Goal: Use online tool/utility: Utilize a website feature to perform a specific function

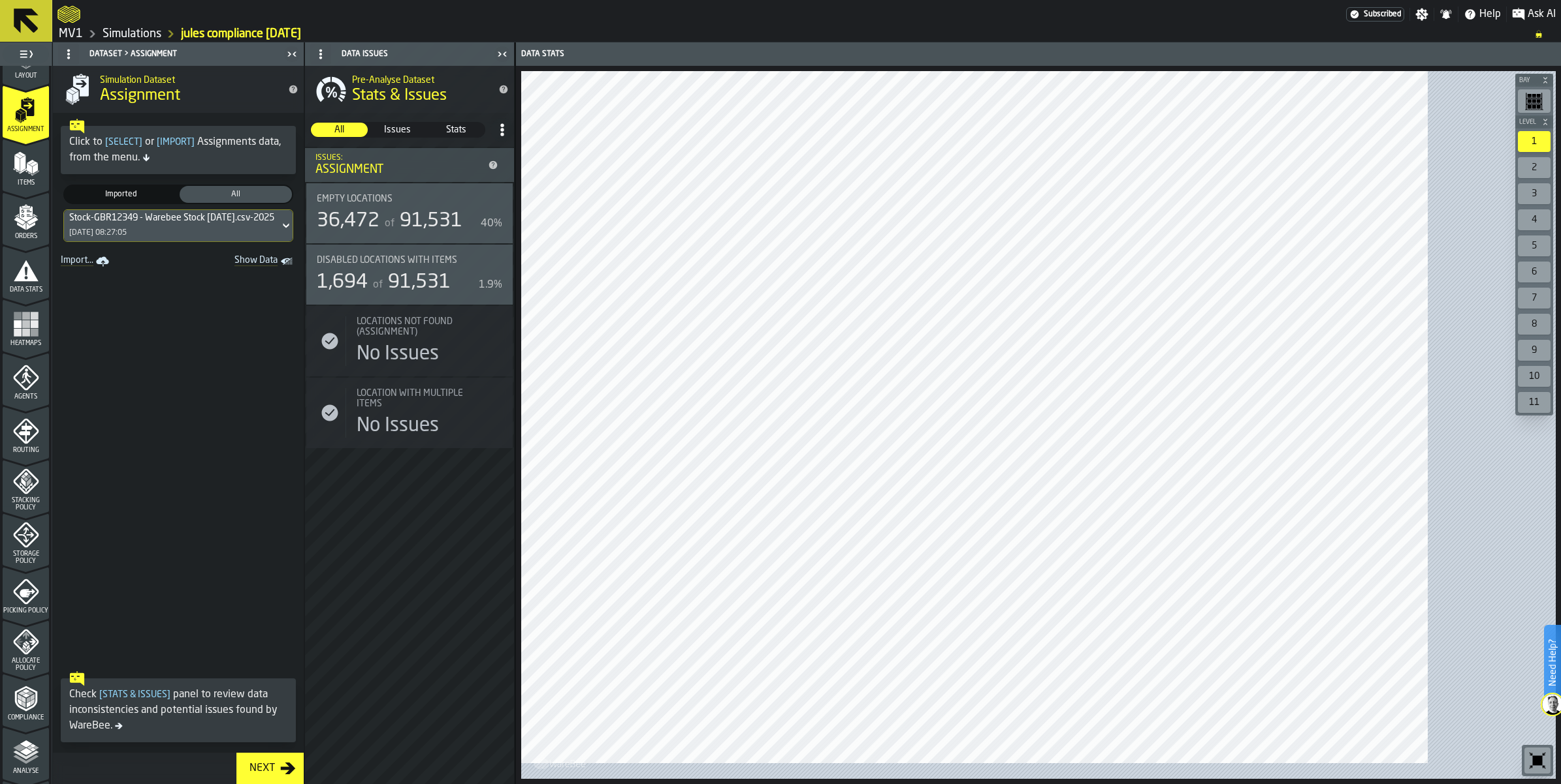
scroll to position [245, 0]
click at [49, 356] on div "Stacking Policy" at bounding box center [26, 334] width 46 height 43
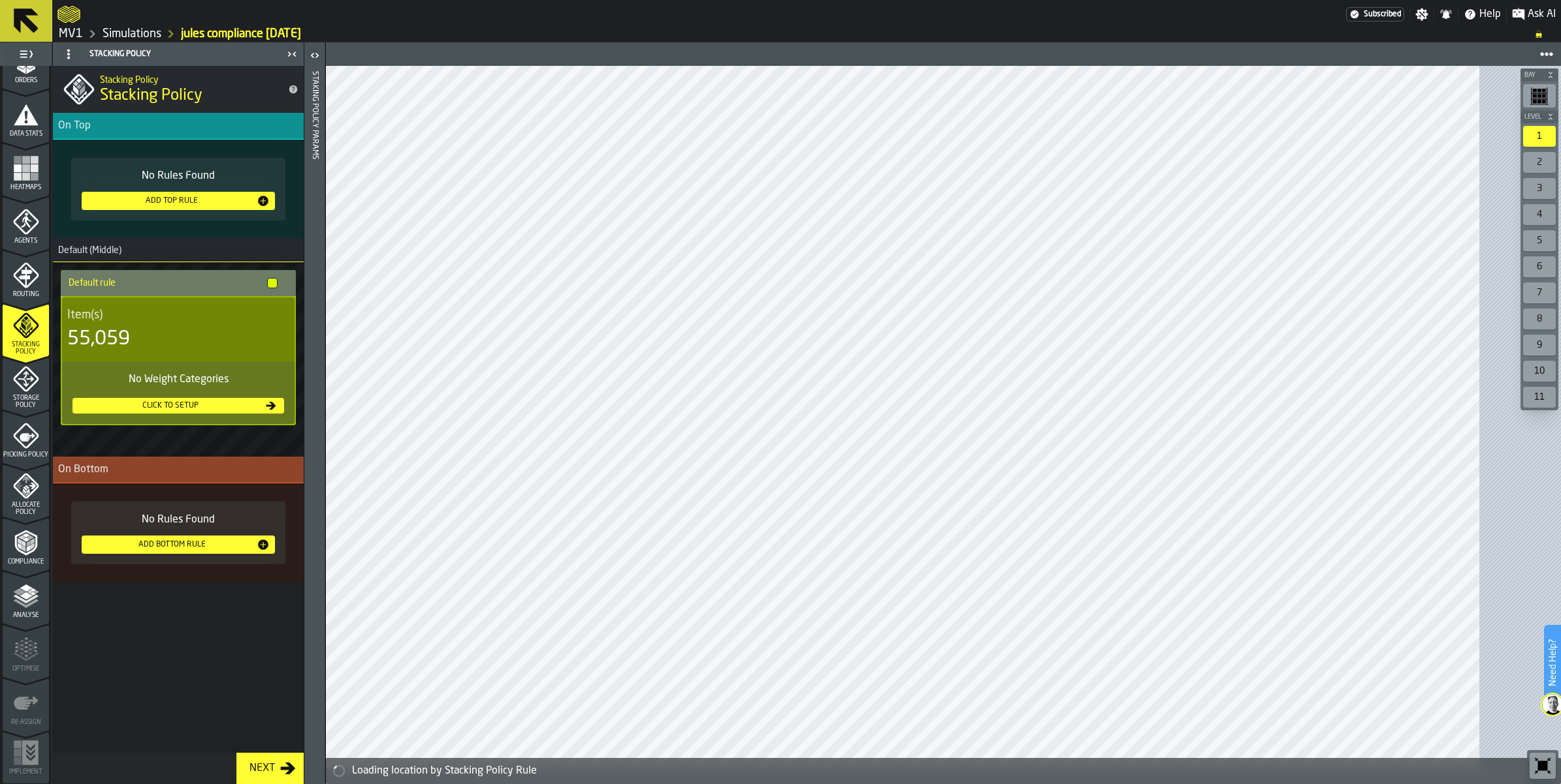
click at [31, 392] on icon "menu Storage Policy" at bounding box center [26, 379] width 27 height 27
click at [31, 387] on icon "menu Storage Policy" at bounding box center [26, 379] width 17 height 17
click at [28, 392] on icon "menu Storage Policy" at bounding box center [26, 379] width 27 height 27
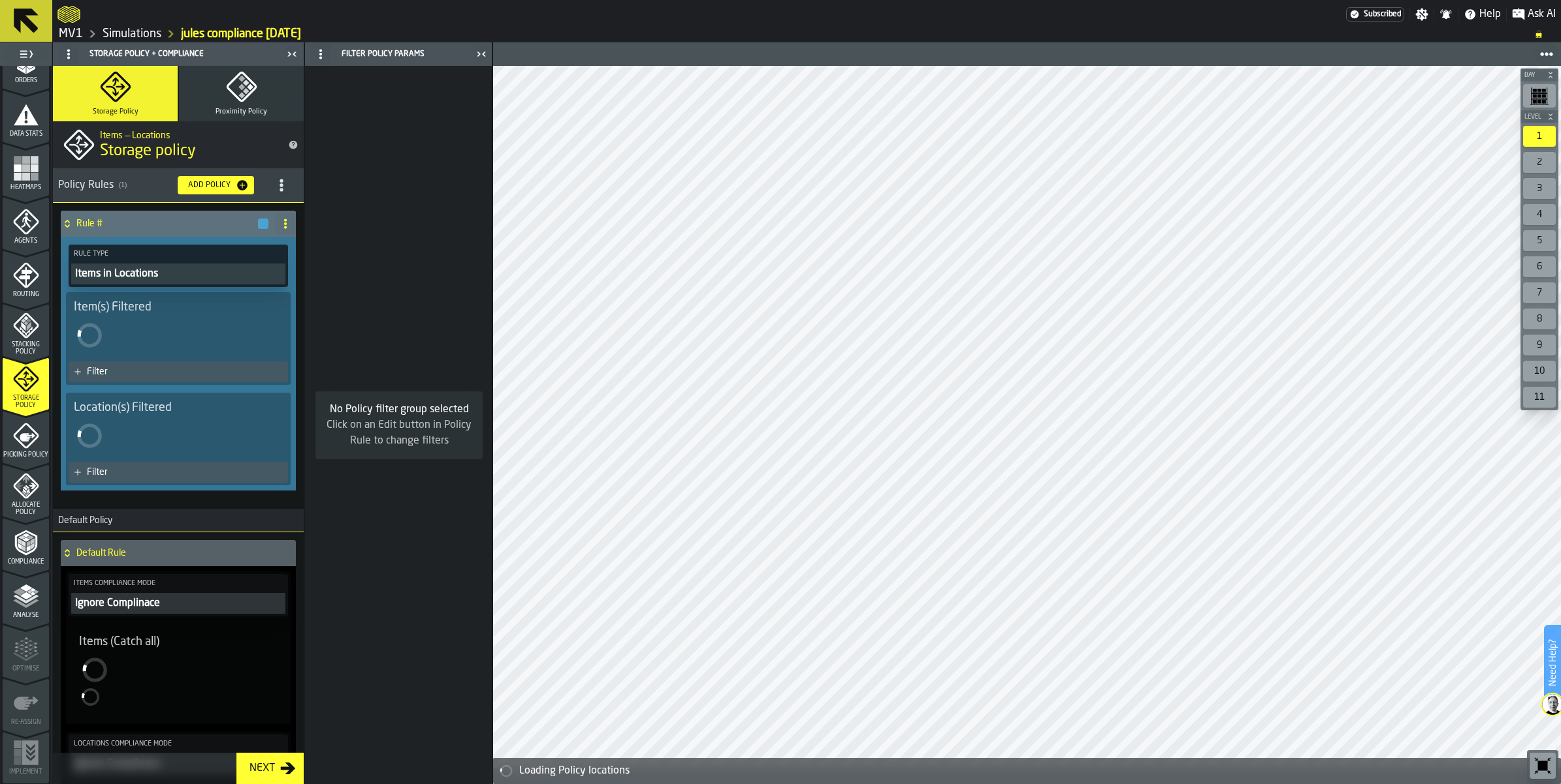
click at [28, 392] on icon "menu Storage Policy" at bounding box center [26, 379] width 27 height 27
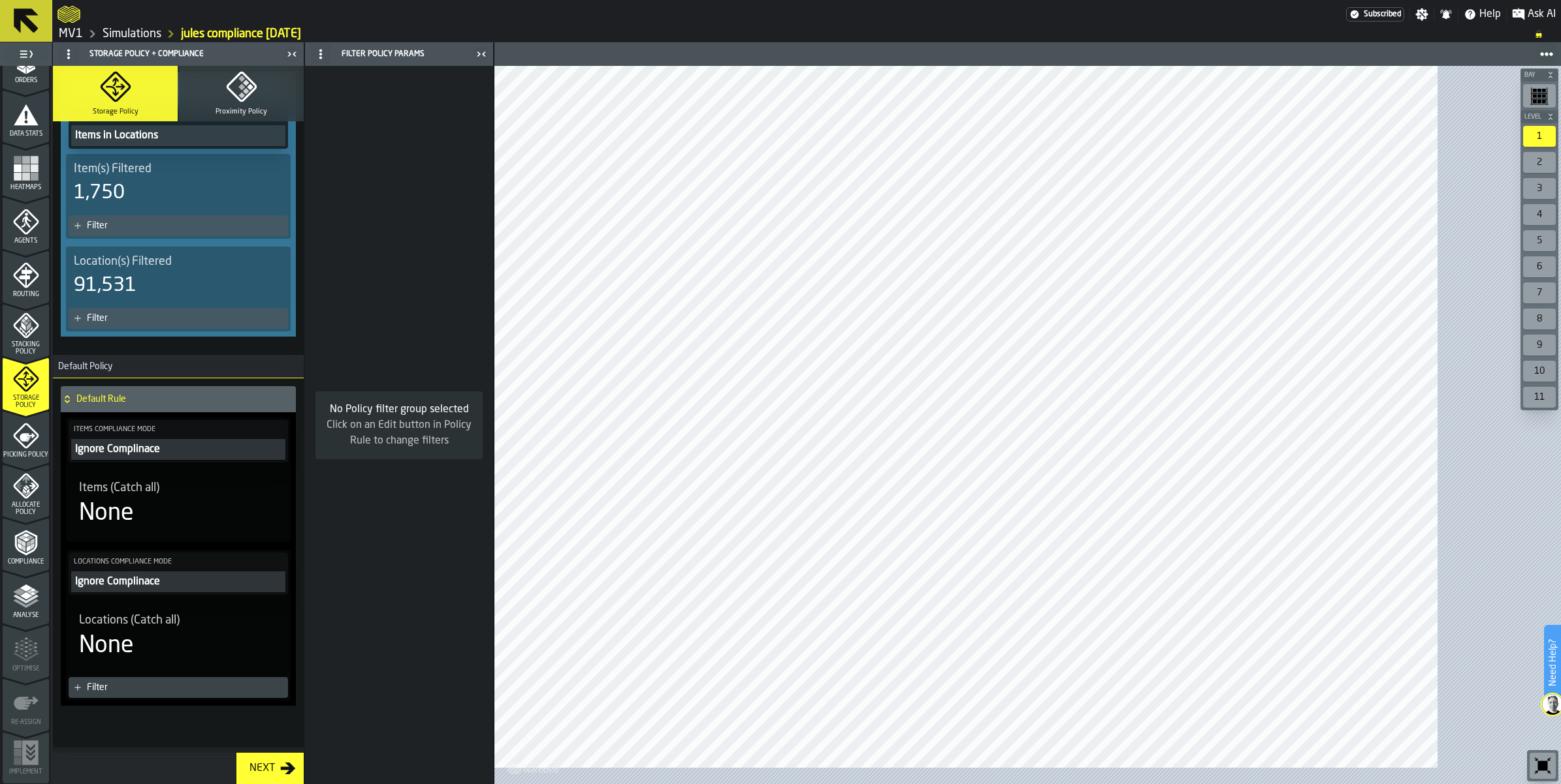
scroll to position [379, 0]
click at [39, 392] on icon "menu Storage Policy" at bounding box center [26, 379] width 27 height 27
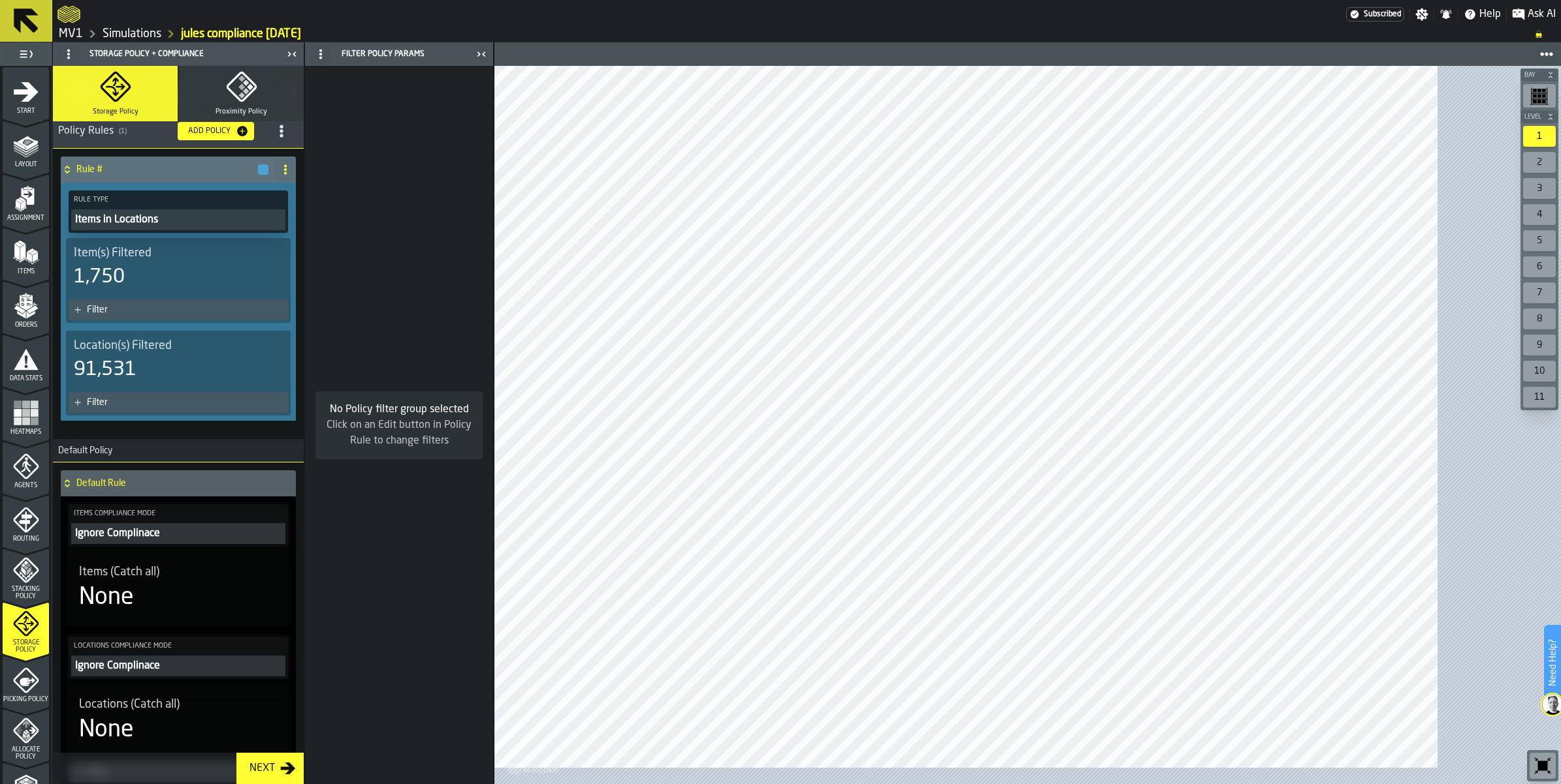
scroll to position [0, 0]
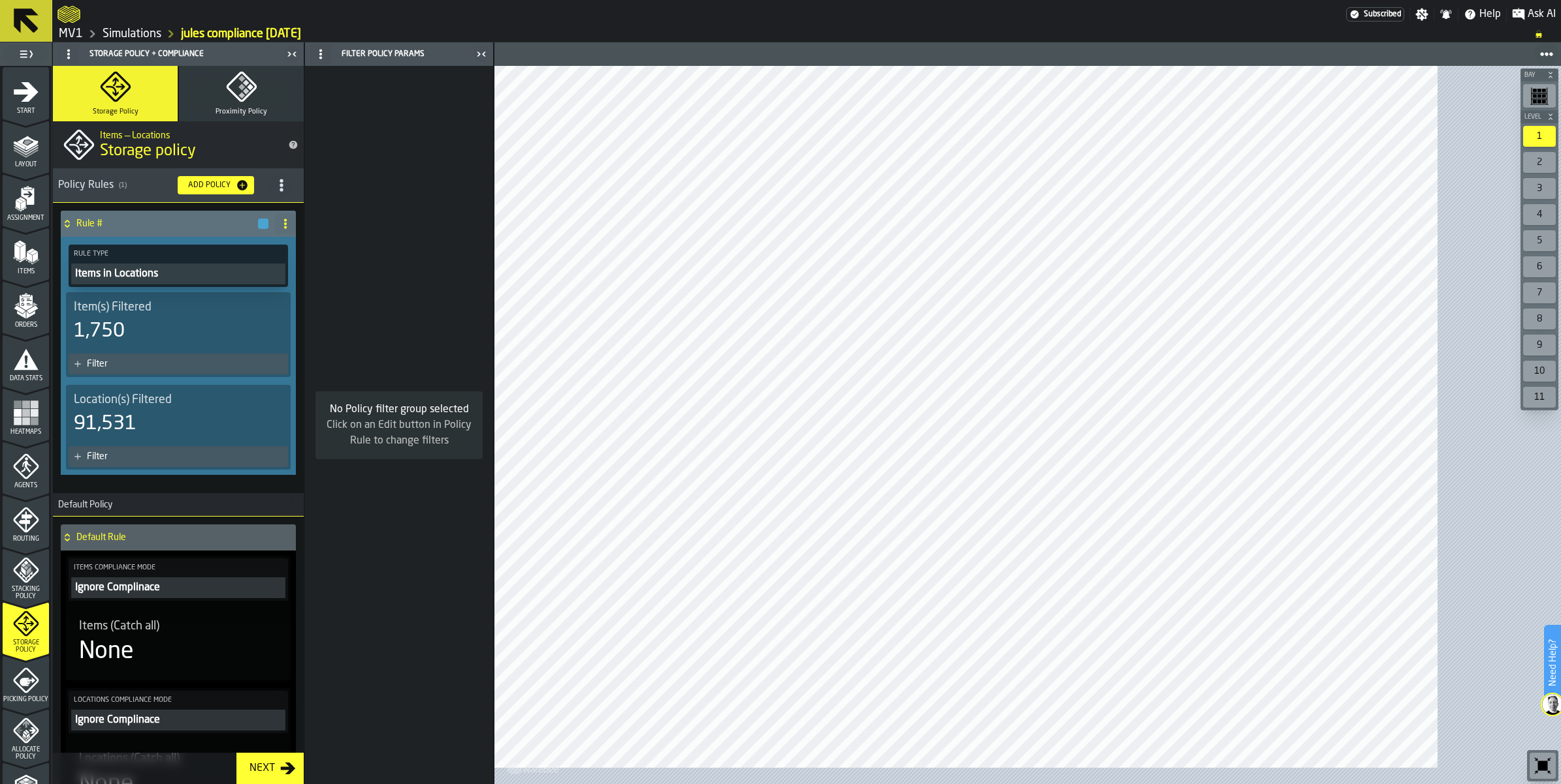
click at [282, 182] on circle "title-section-[object Object]" at bounding box center [281, 180] width 3 height 3
click at [315, 334] on div "Import" at bounding box center [299, 327] width 109 height 16
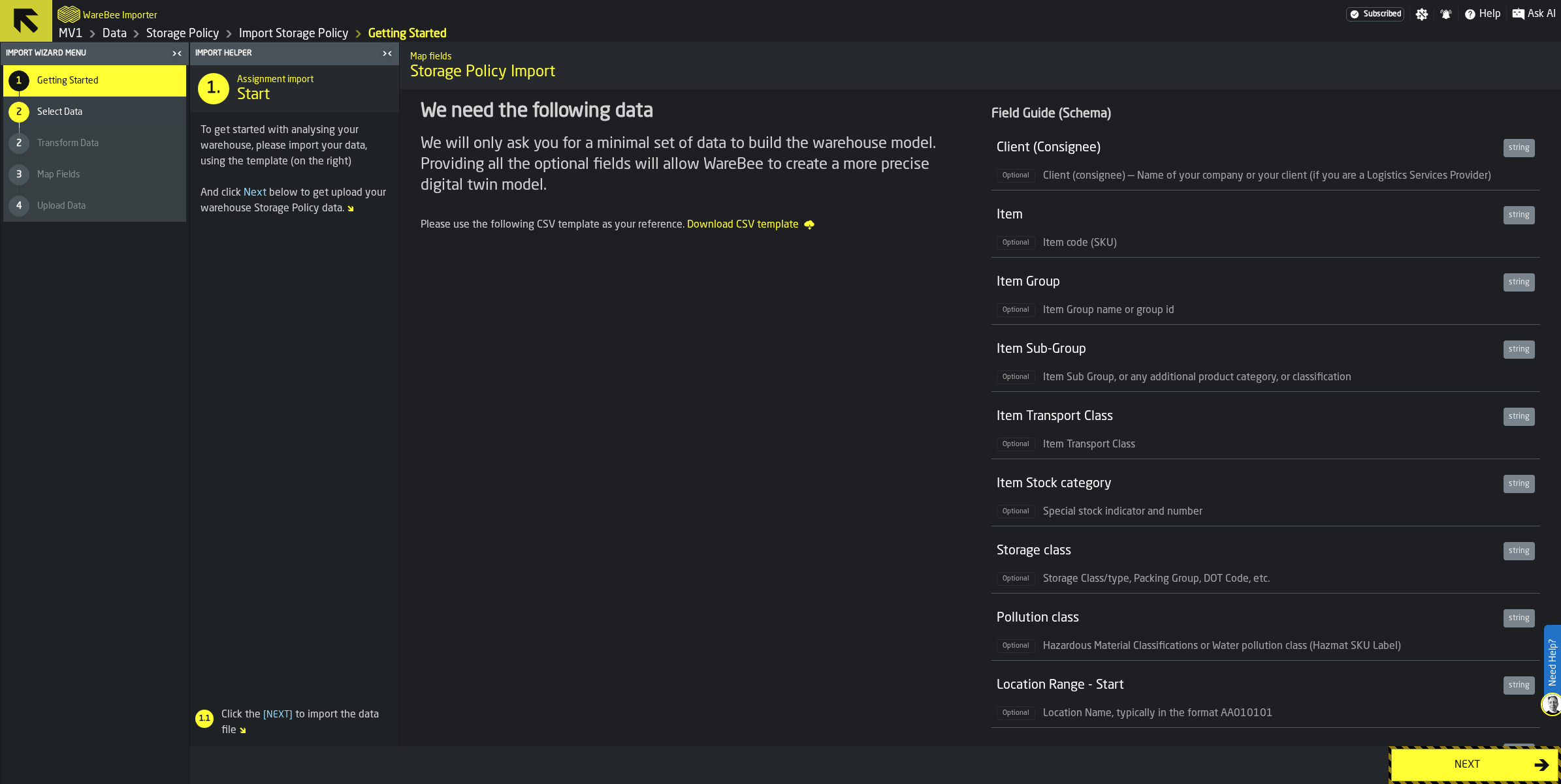
click at [1433, 771] on button "Next" at bounding box center [1474, 765] width 167 height 32
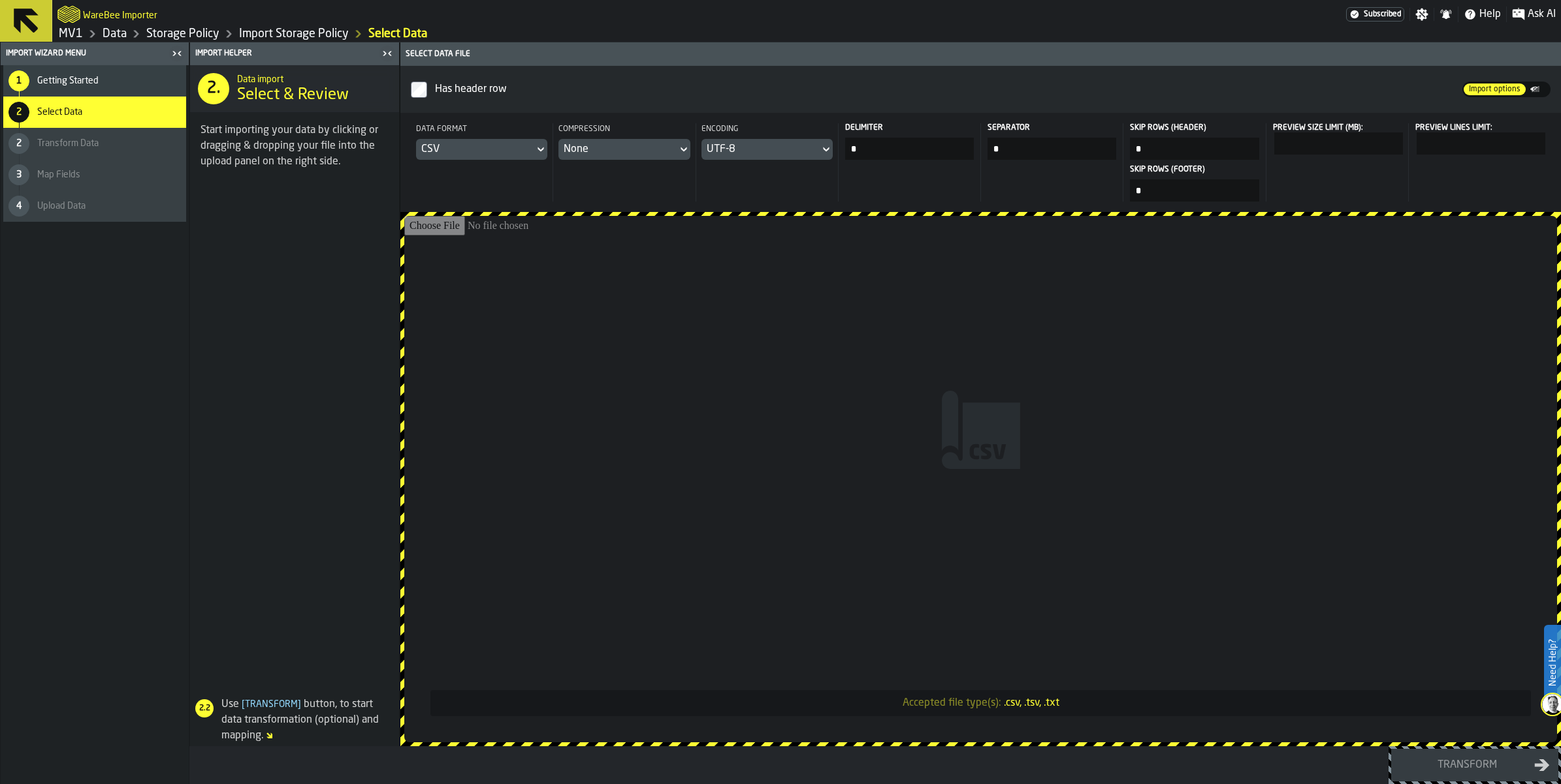
click at [529, 157] on div "CSV" at bounding box center [474, 150] width 107 height 16
click at [589, 288] on div "Dataset" at bounding box center [593, 280] width 68 height 16
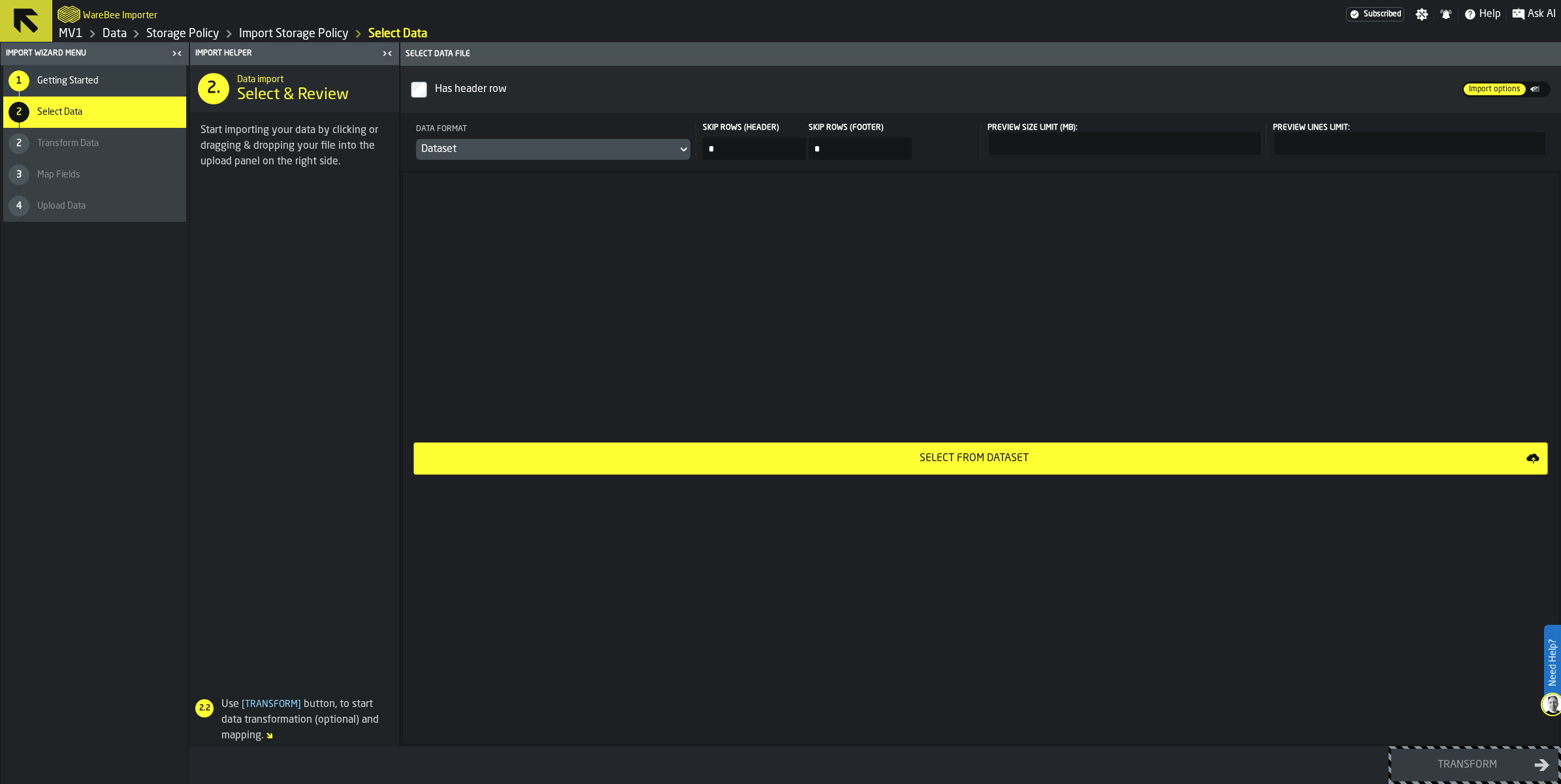
click at [1038, 466] on div "Select from Dataset" at bounding box center [974, 458] width 1104 height 16
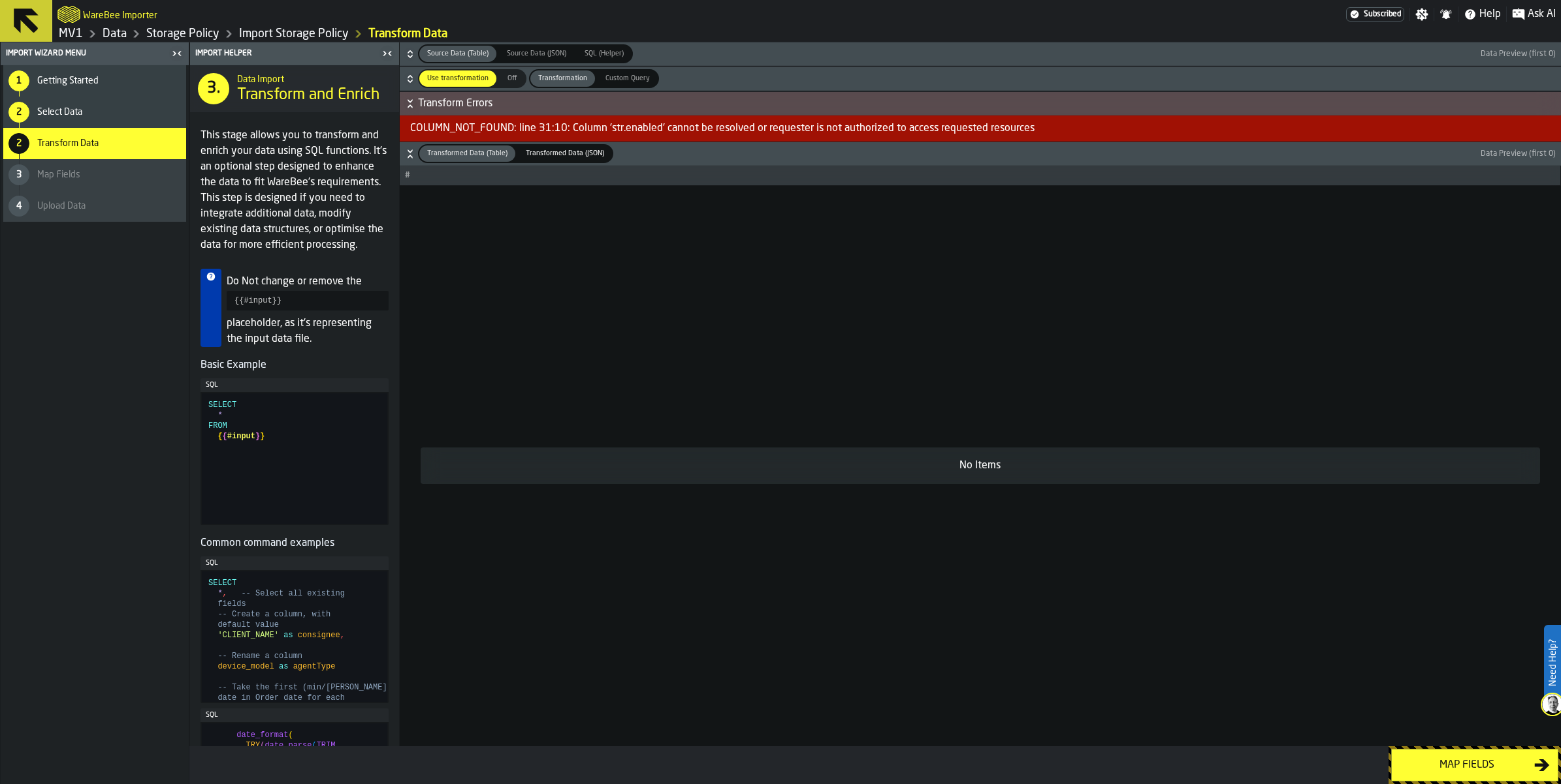
click at [79, 92] on div "1 Getting Started" at bounding box center [94, 81] width 183 height 31
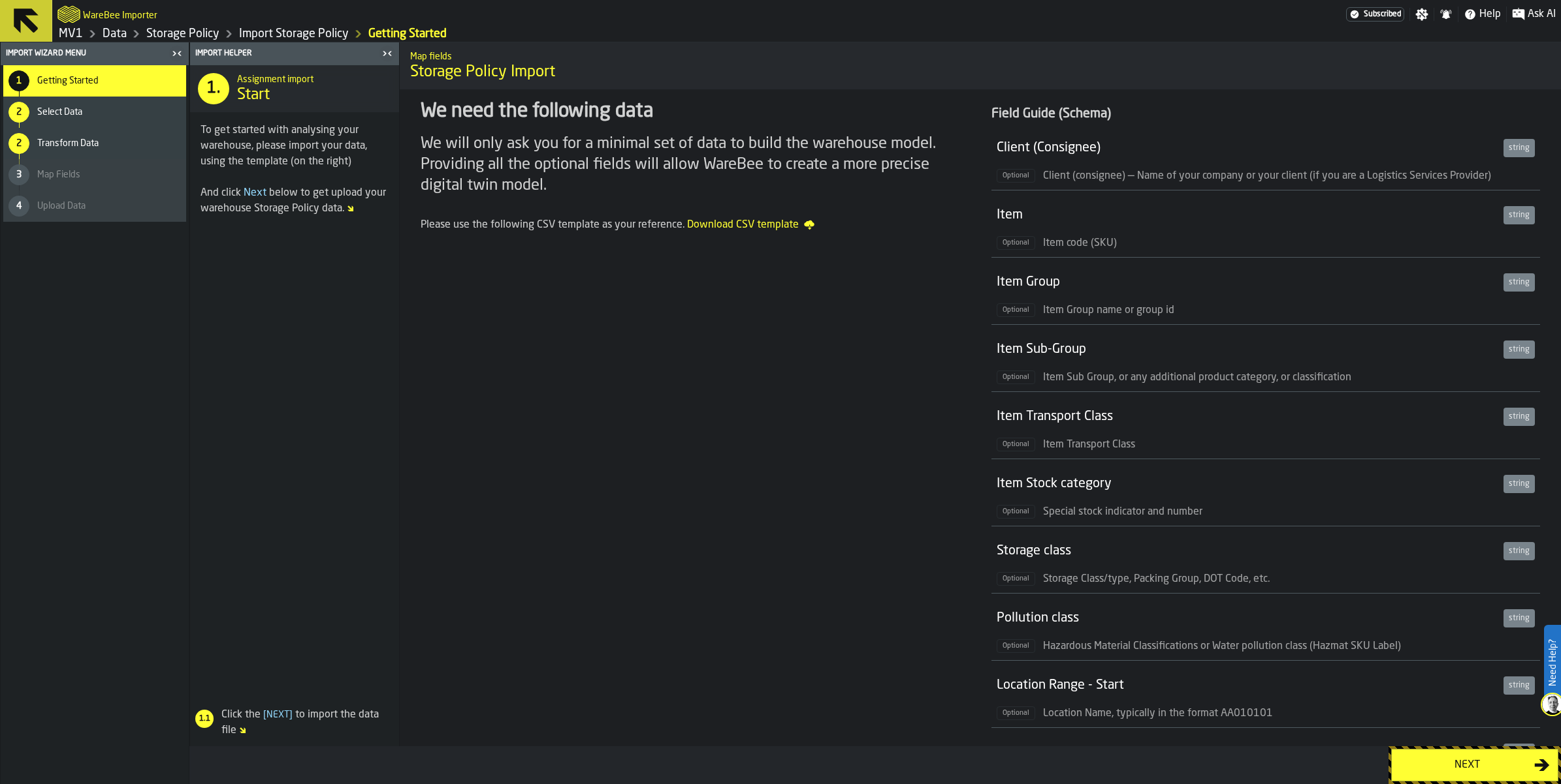
click at [209, 42] on header "WareBee Importer Subscribed Settings Notifications Help Ask AI MV1 Data Storage…" at bounding box center [780, 21] width 1561 height 42
click at [209, 41] on link "Storage Policy" at bounding box center [183, 33] width 73 height 15
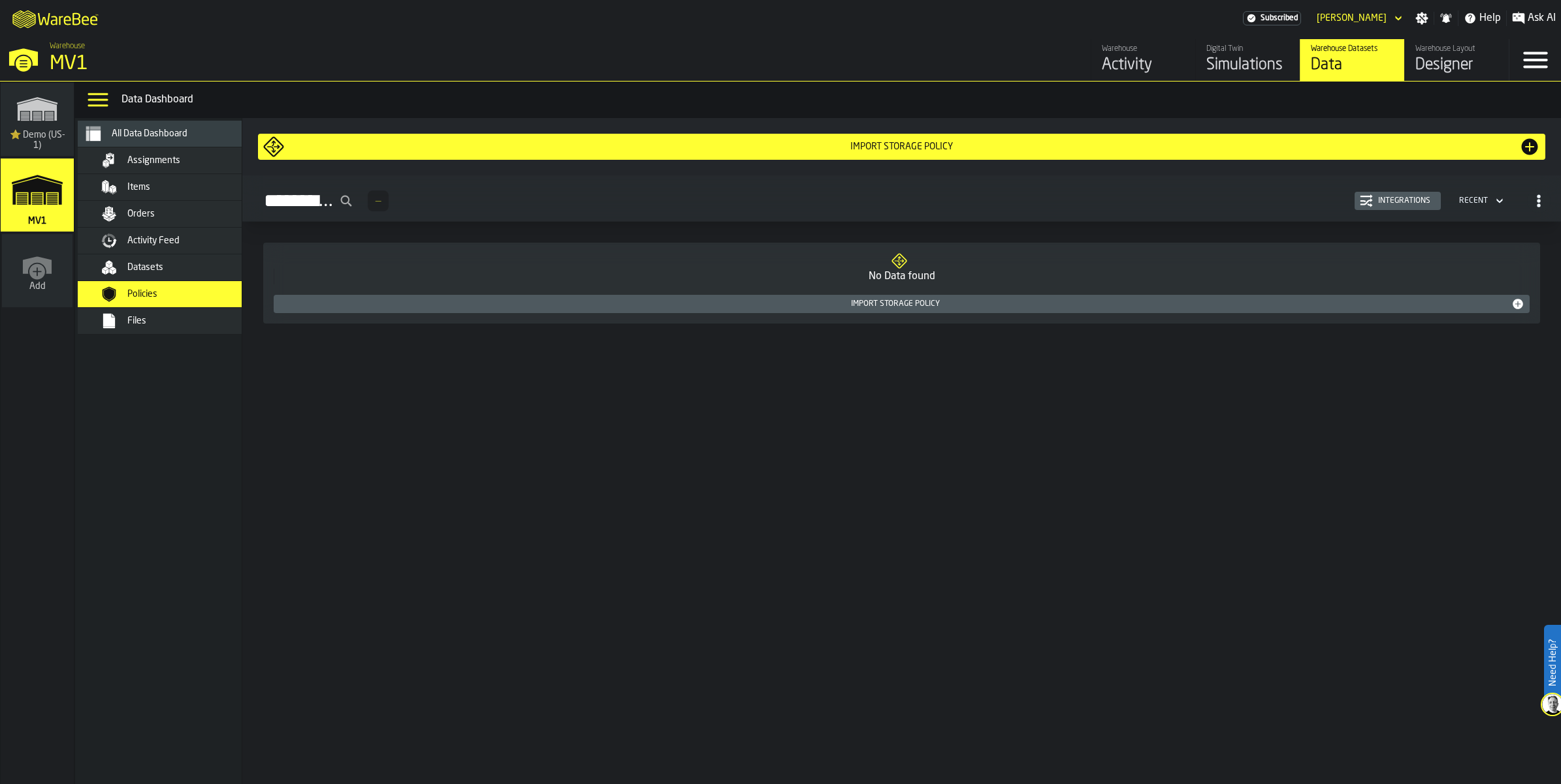
click at [1206, 76] on div "Simulations" at bounding box center [1247, 65] width 83 height 21
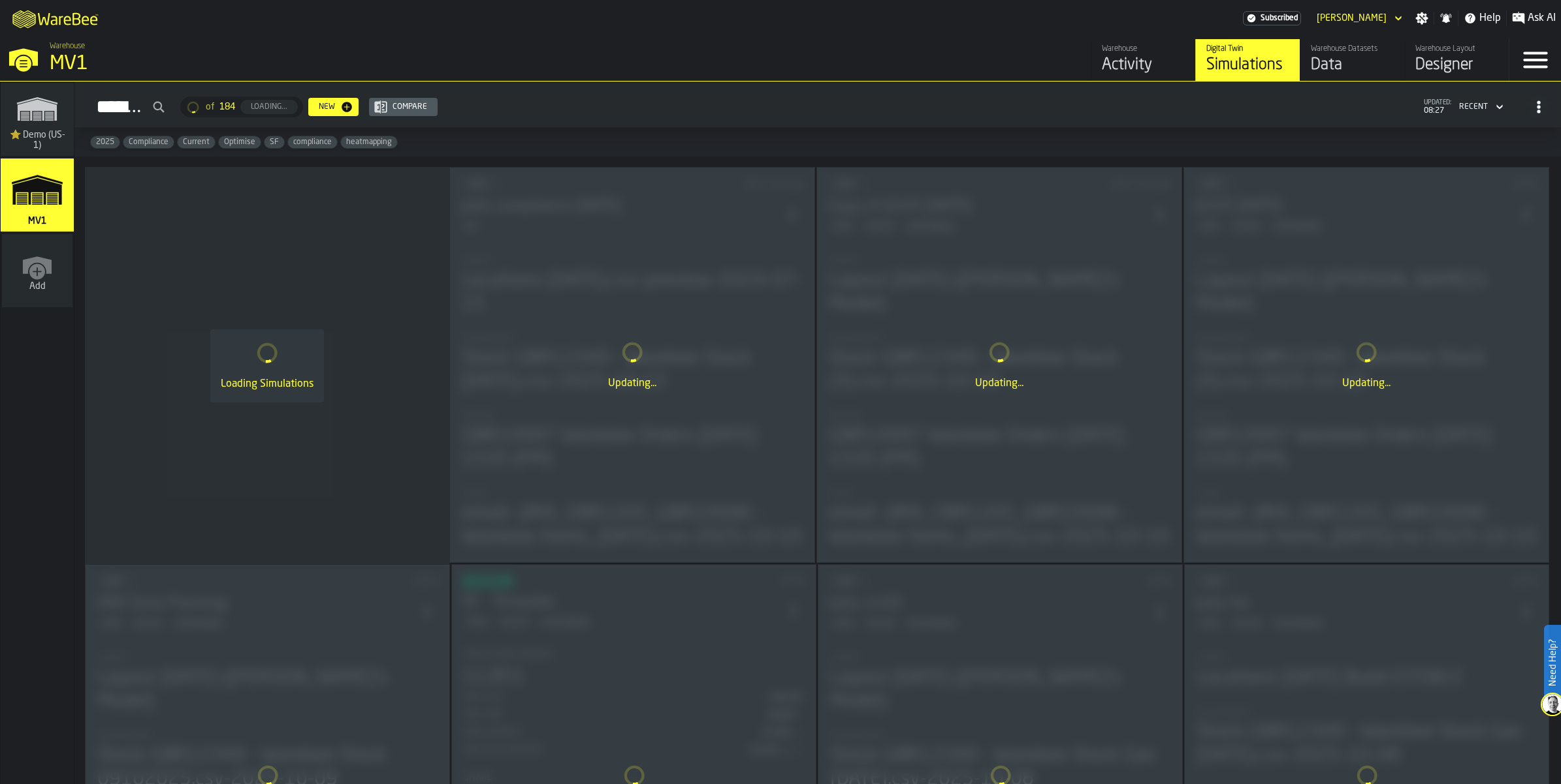
click at [279, 356] on div "Loading Simulations" at bounding box center [267, 366] width 364 height 397
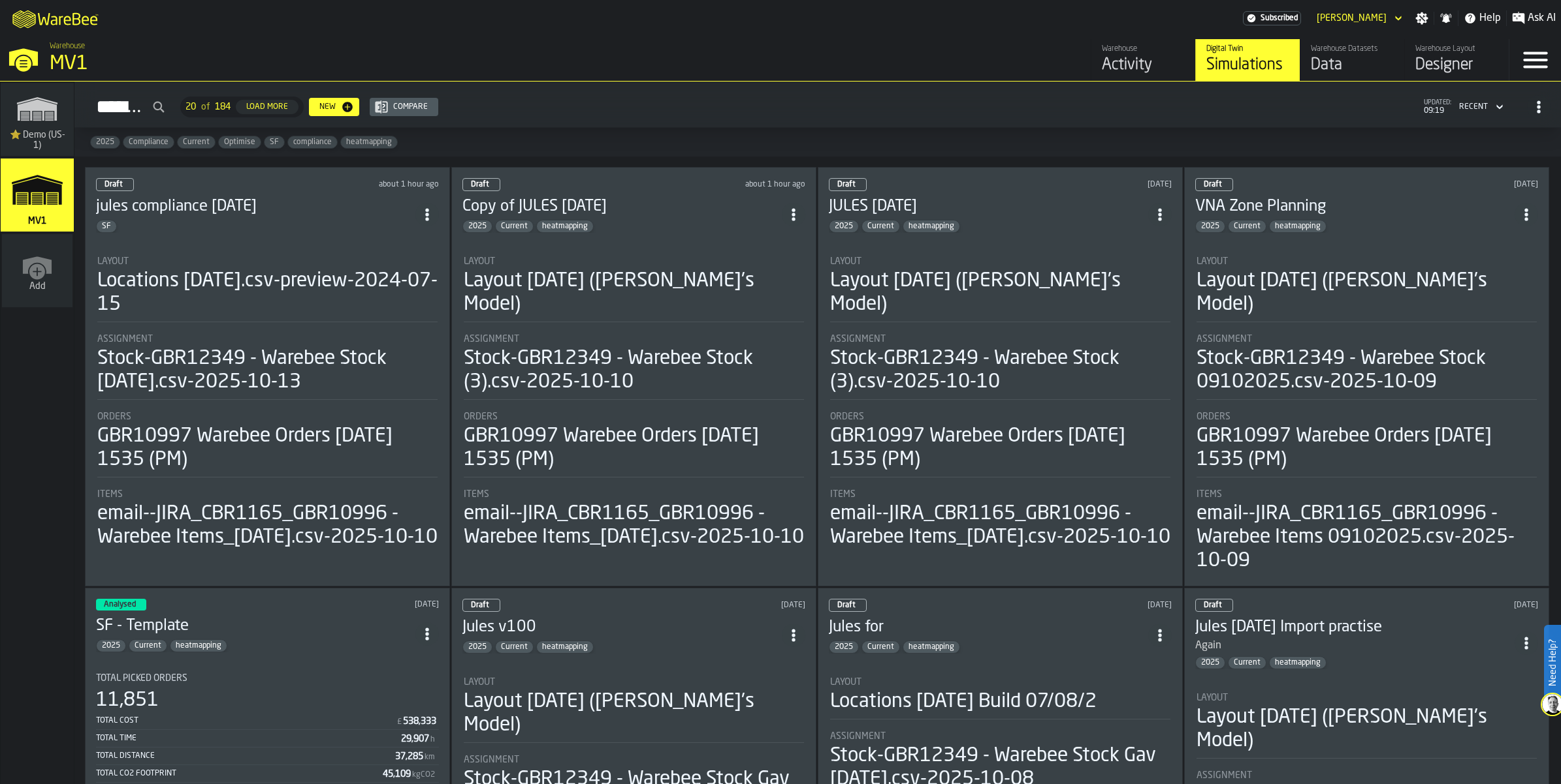
click at [321, 311] on li "Layout Locations [DATE].csv-preview-2024-07-15 Assignment Stock-GBR12349 - Ware…" at bounding box center [268, 397] width 343 height 306
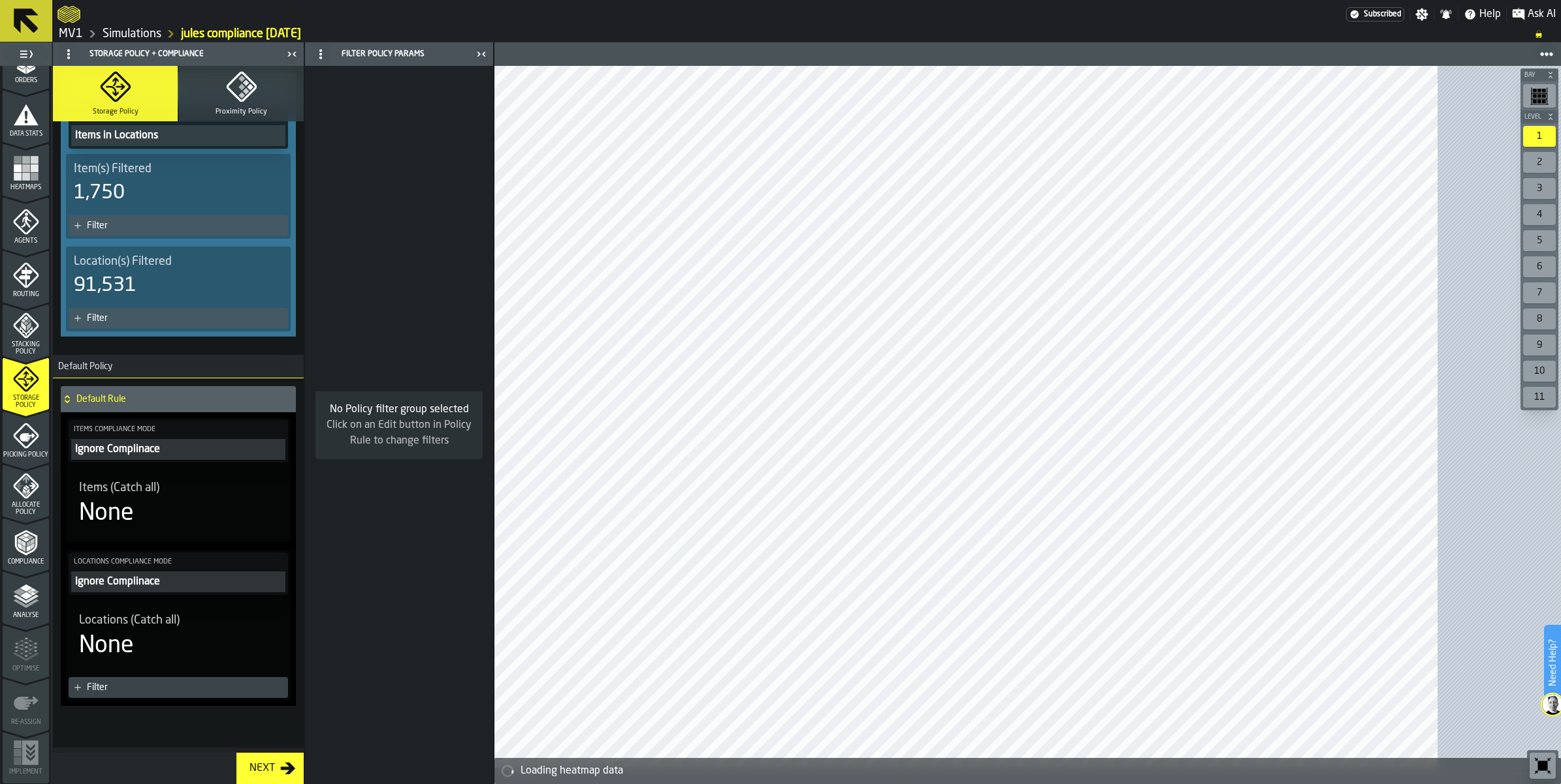
scroll to position [490, 0]
click at [49, 528] on div "Compliance" at bounding box center [26, 546] width 46 height 35
